Goal: Task Accomplishment & Management: Manage account settings

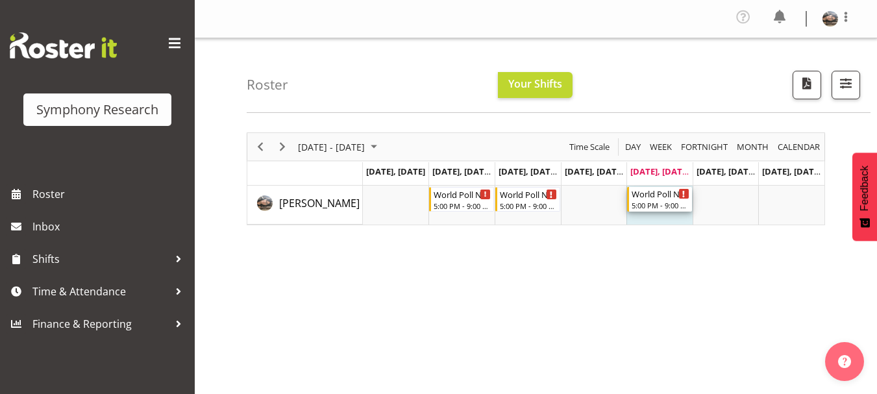
click at [645, 206] on div "5:00 PM - 9:00 PM" at bounding box center [661, 205] width 58 height 10
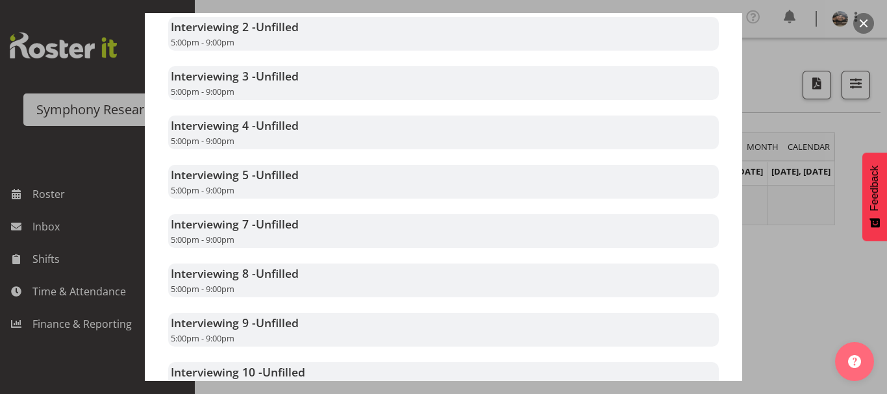
scroll to position [519, 0]
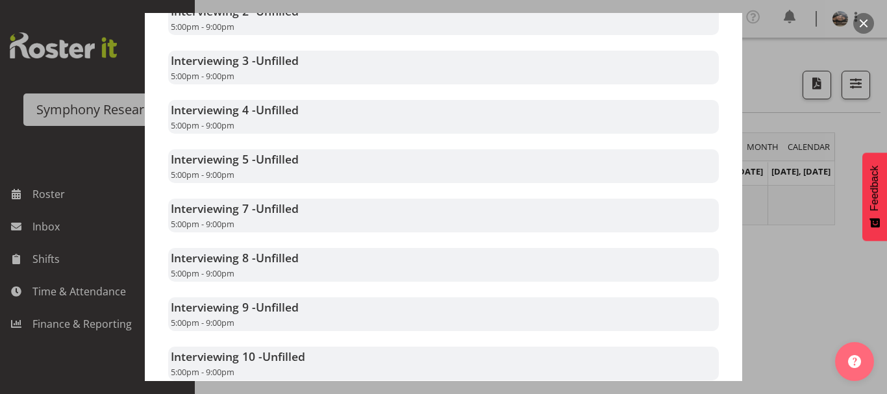
click at [867, 21] on button "button" at bounding box center [863, 23] width 21 height 21
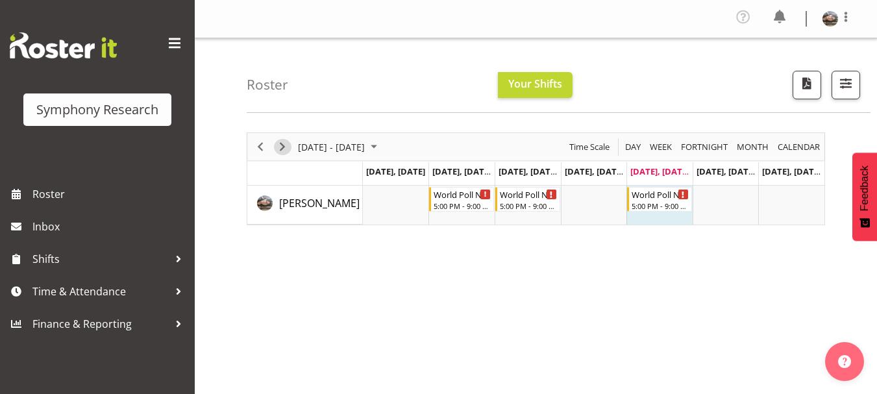
click at [285, 145] on span "Next" at bounding box center [283, 147] width 16 height 16
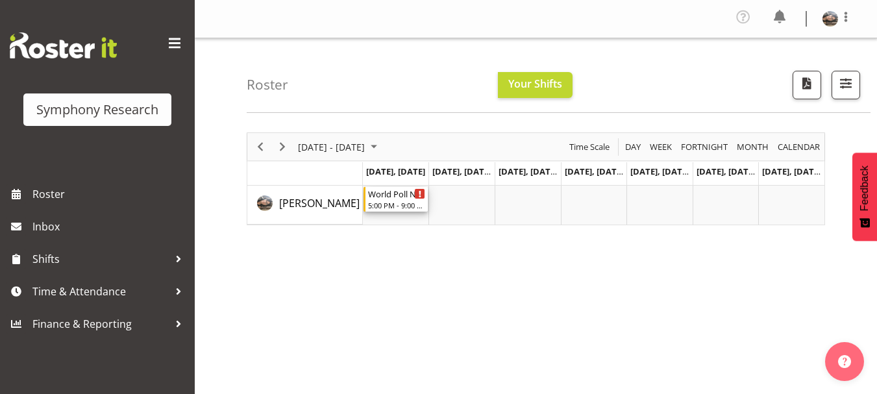
click at [419, 194] on icon "Timeline Week of September 12, 2025" at bounding box center [420, 194] width 2 height 6
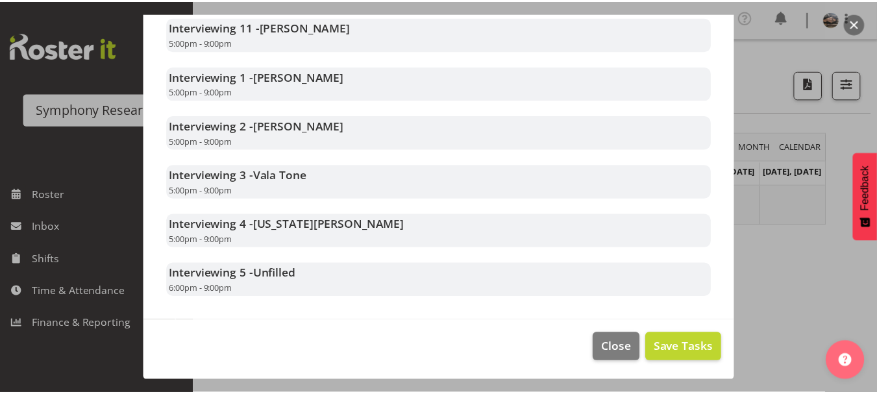
scroll to position [836, 0]
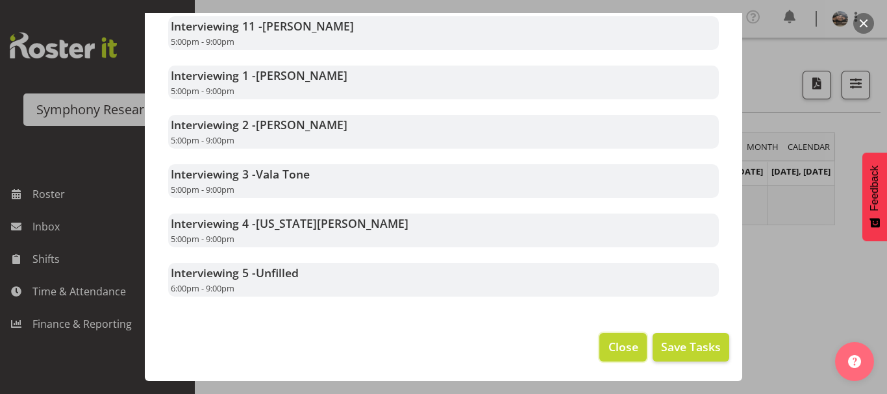
click at [623, 355] on span "Close" at bounding box center [623, 346] width 30 height 17
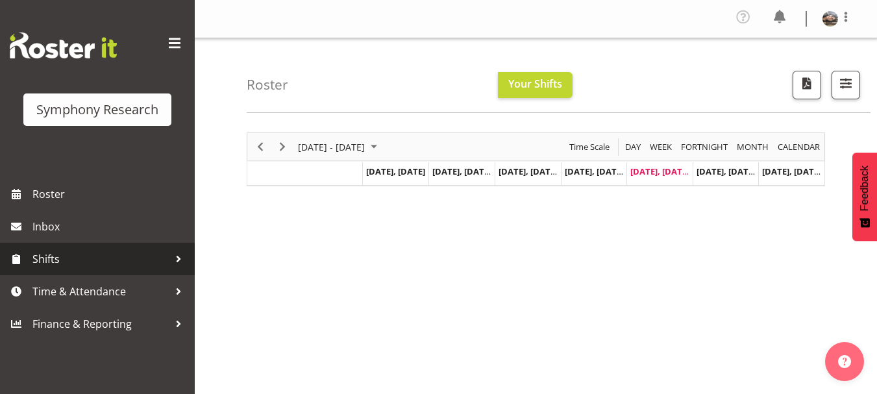
click at [77, 259] on span "Shifts" at bounding box center [100, 258] width 136 height 19
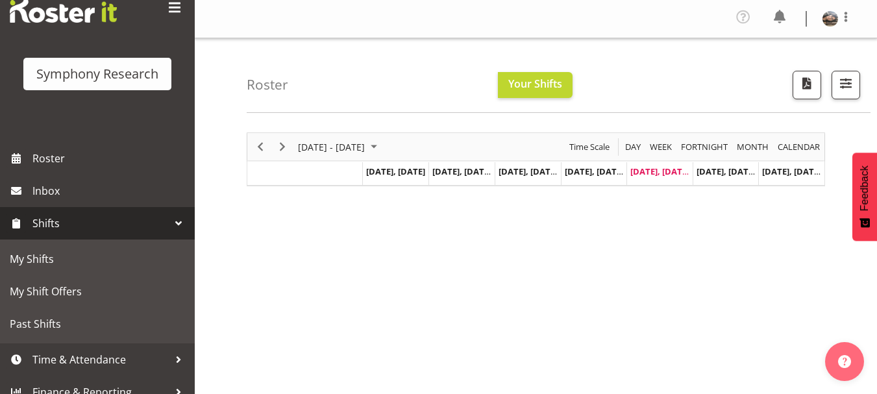
scroll to position [50, 0]
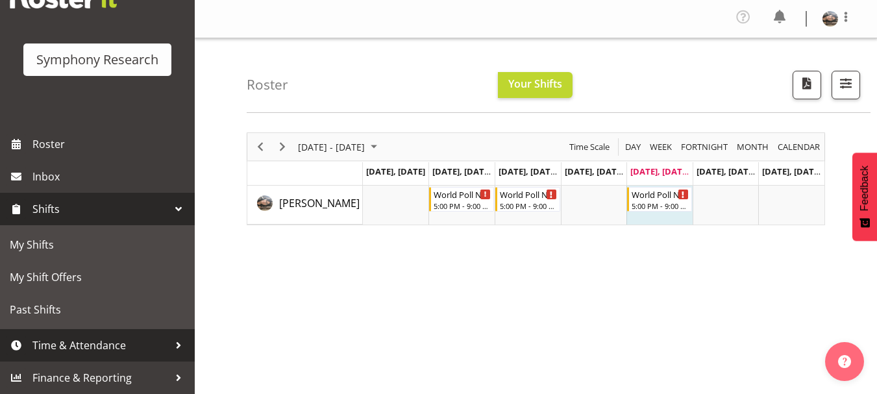
click at [112, 347] on span "Time & Attendance" at bounding box center [100, 345] width 136 height 19
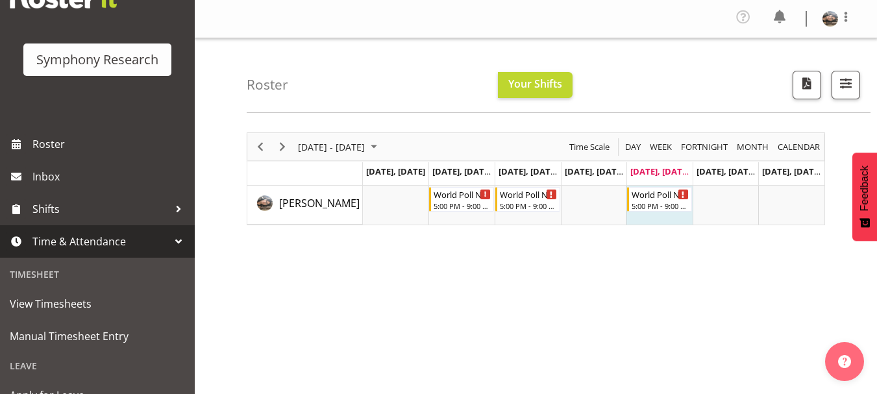
scroll to position [292, 0]
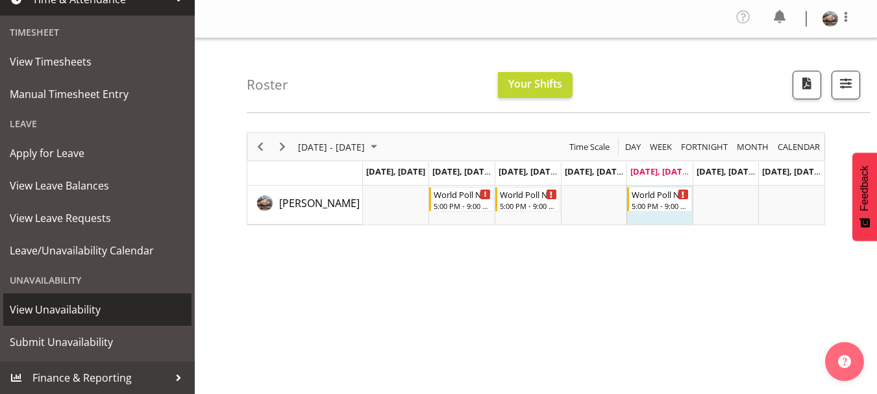
click at [134, 313] on span "View Unavailability" at bounding box center [97, 309] width 175 height 19
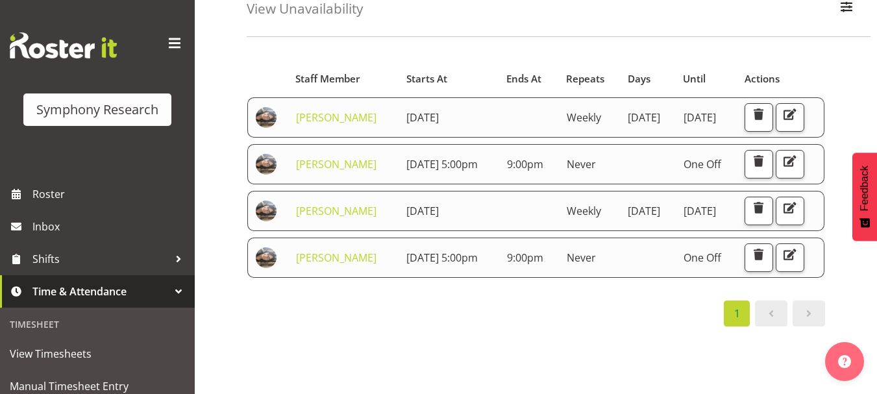
scroll to position [78, 0]
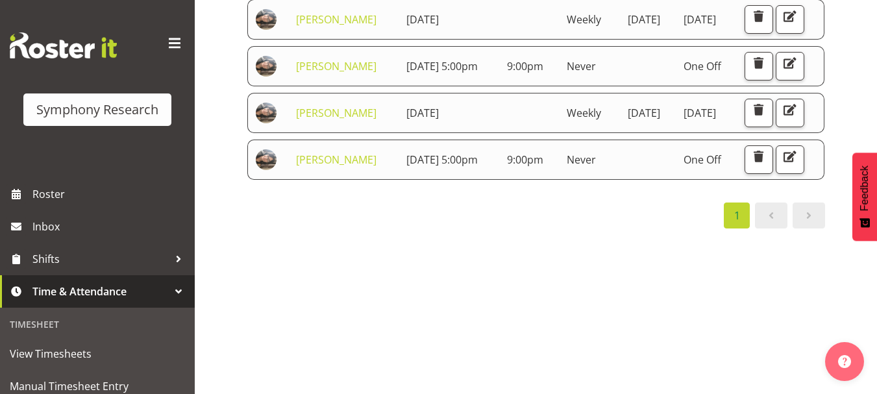
scroll to position [182, 0]
